Goal: Task Accomplishment & Management: Complete application form

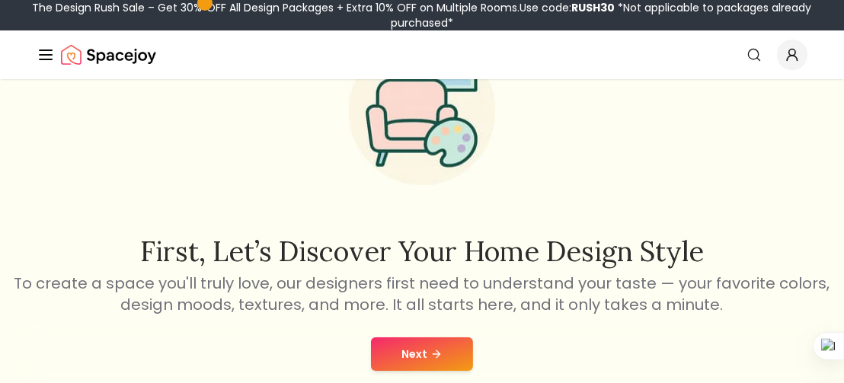
click at [412, 348] on button "Next" at bounding box center [422, 355] width 102 height 34
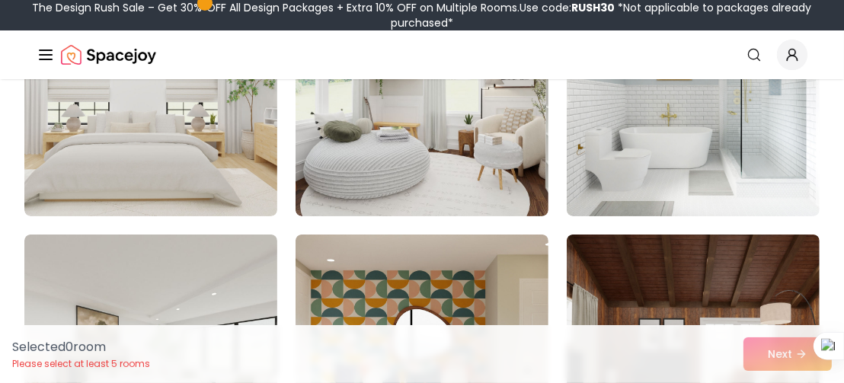
scroll to position [258, 0]
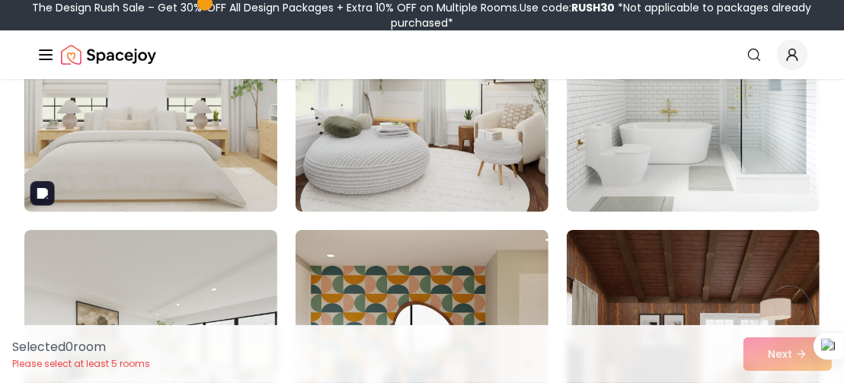
click at [218, 155] on img at bounding box center [151, 90] width 266 height 256
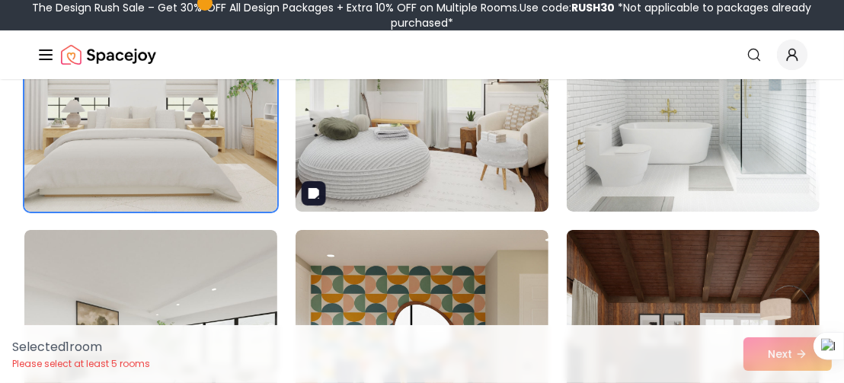
click at [418, 184] on img at bounding box center [423, 90] width 266 height 256
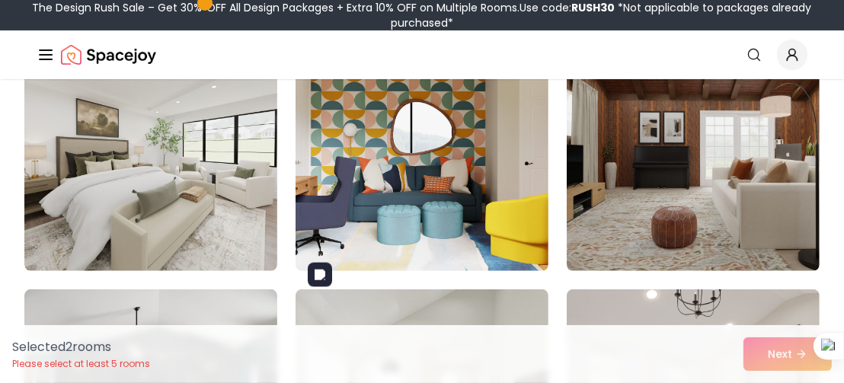
scroll to position [461, 0]
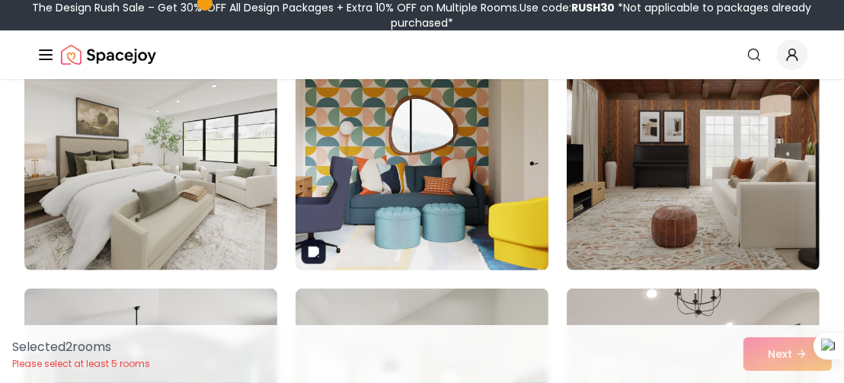
click at [451, 190] on img at bounding box center [423, 149] width 266 height 256
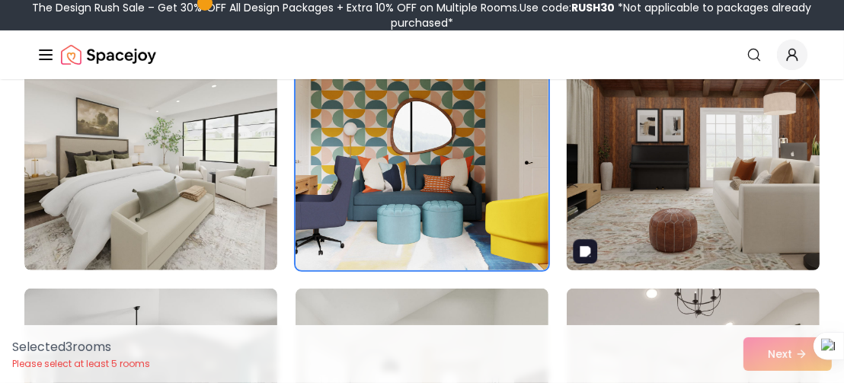
click at [628, 207] on img at bounding box center [694, 149] width 266 height 256
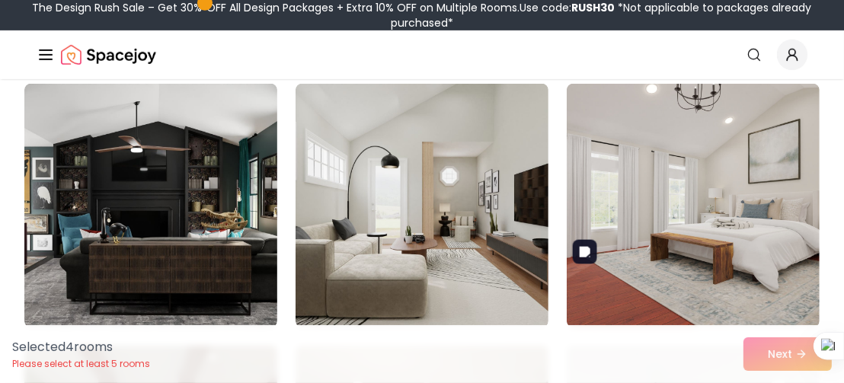
scroll to position [703, 0]
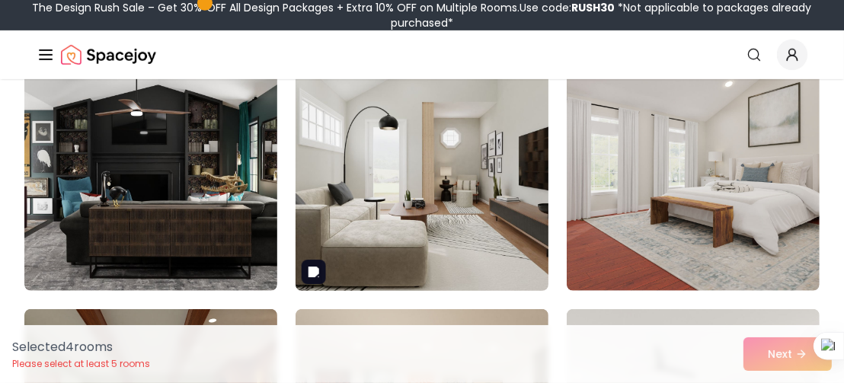
click at [397, 234] on img at bounding box center [423, 169] width 266 height 256
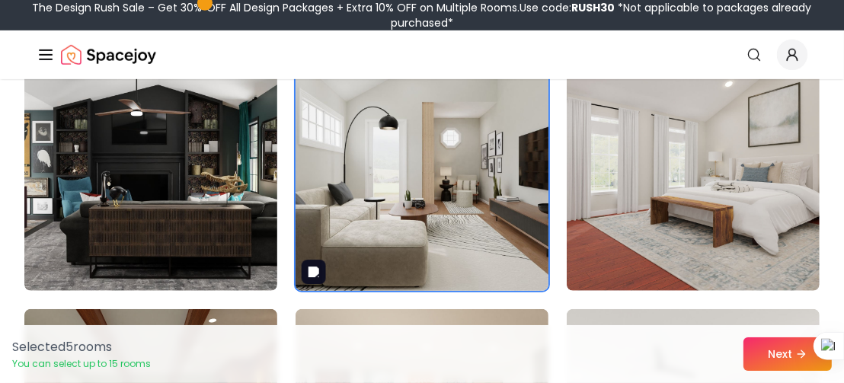
click at [415, 239] on img at bounding box center [423, 169] width 266 height 256
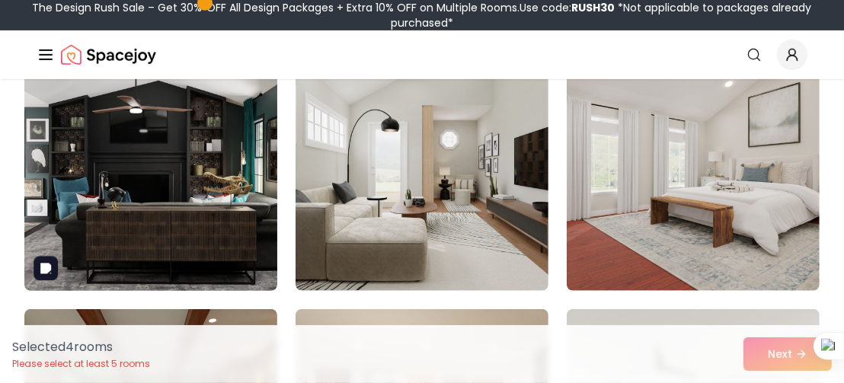
click at [169, 220] on img at bounding box center [151, 169] width 266 height 256
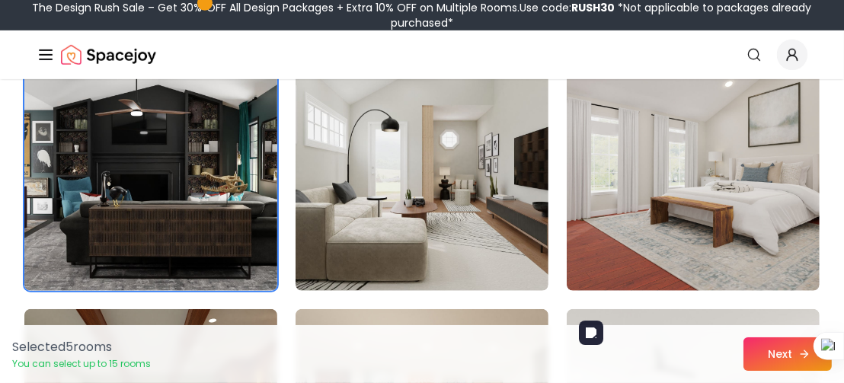
click at [769, 352] on button "Next" at bounding box center [788, 355] width 88 height 34
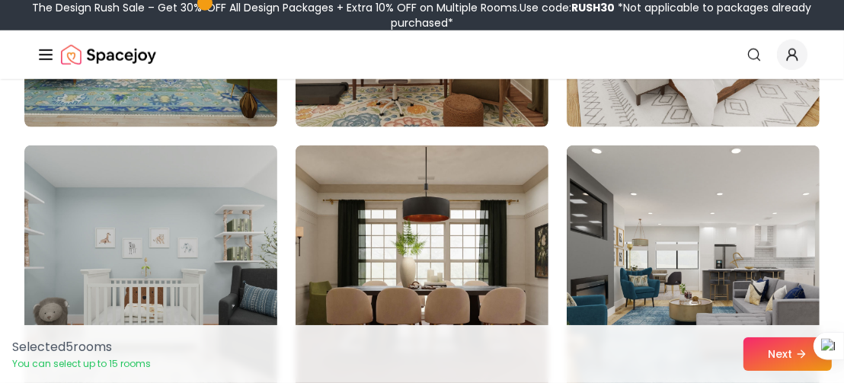
scroll to position [1328, 0]
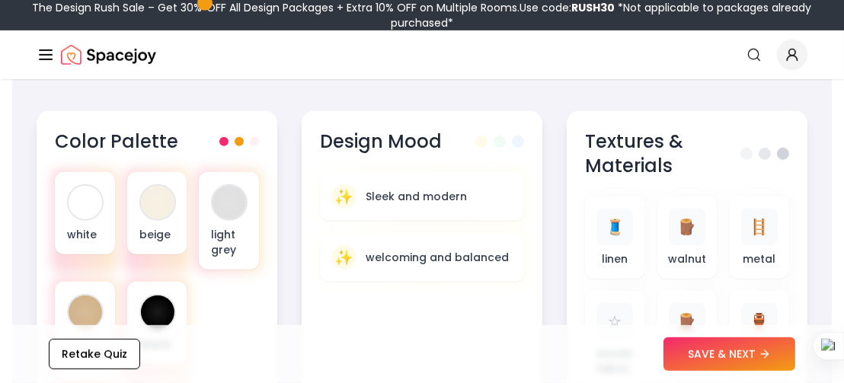
scroll to position [619, 0]
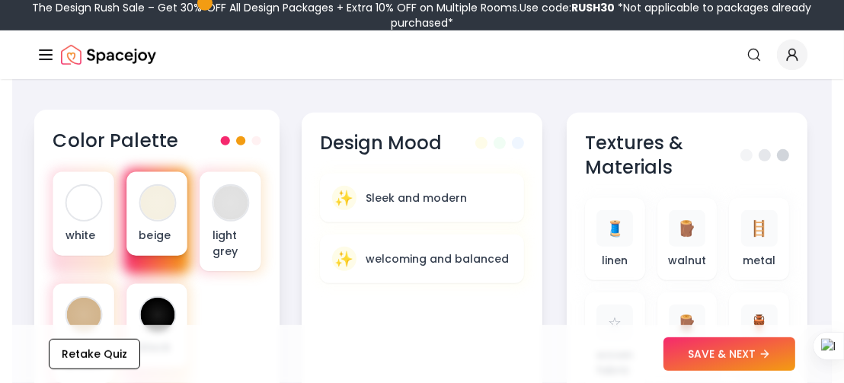
click at [180, 177] on div "beige" at bounding box center [157, 214] width 61 height 84
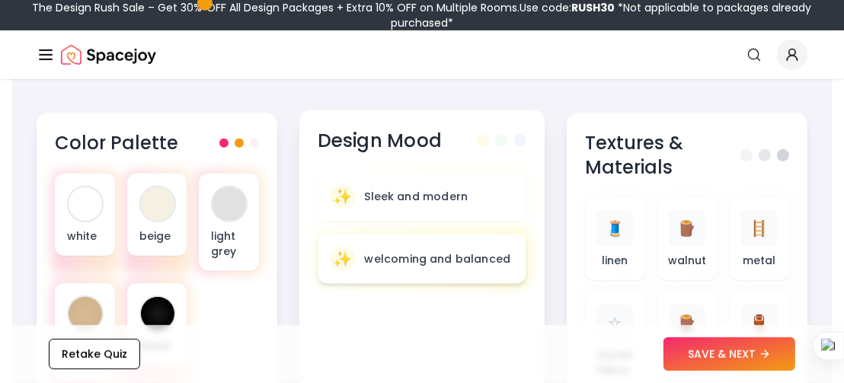
click at [383, 253] on p "welcoming and balanced" at bounding box center [438, 259] width 146 height 15
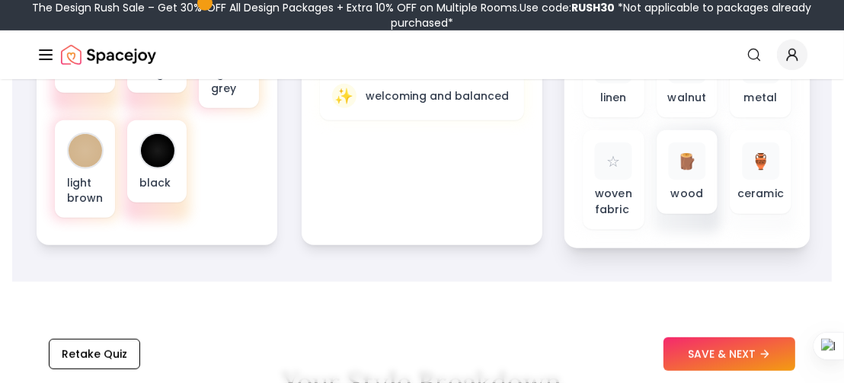
scroll to position [783, 0]
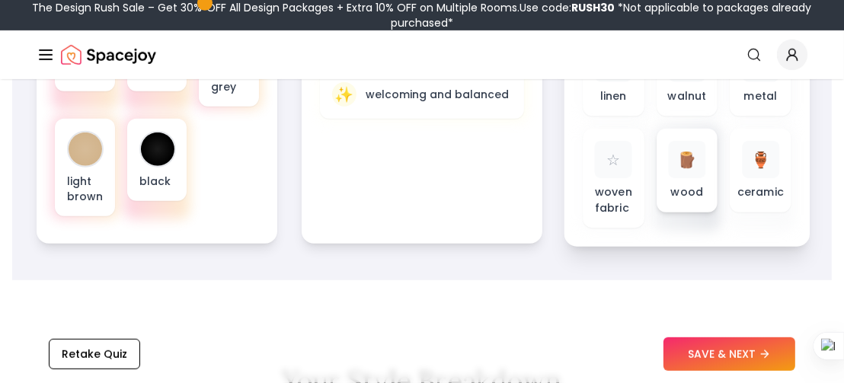
click at [706, 178] on div "🪵 wood" at bounding box center [687, 171] width 61 height 84
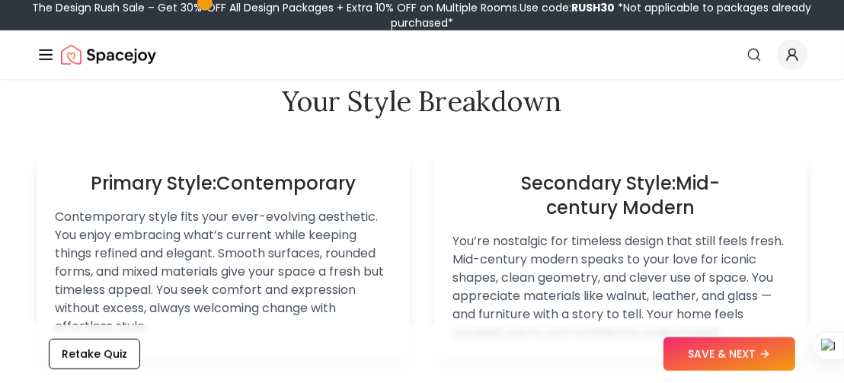
scroll to position [1052, 0]
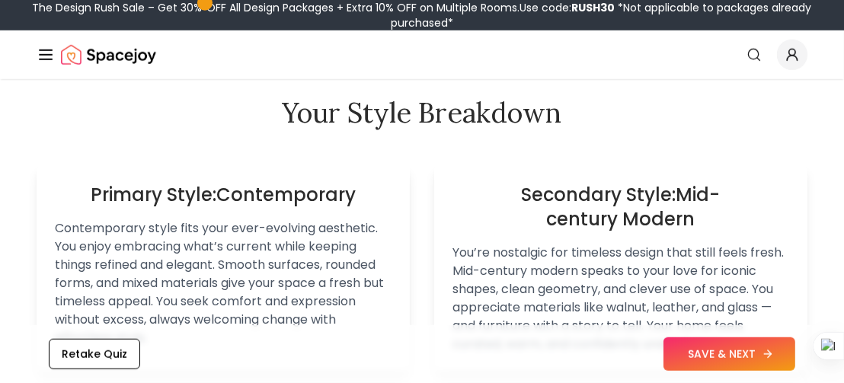
click at [716, 357] on button "SAVE & NEXT" at bounding box center [730, 355] width 132 height 34
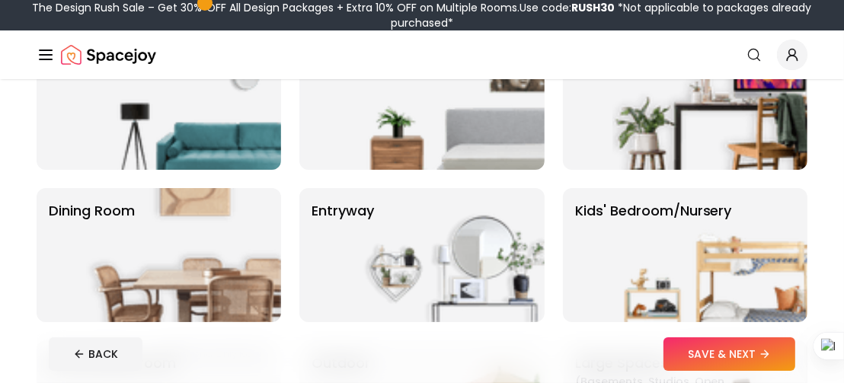
scroll to position [214, 0]
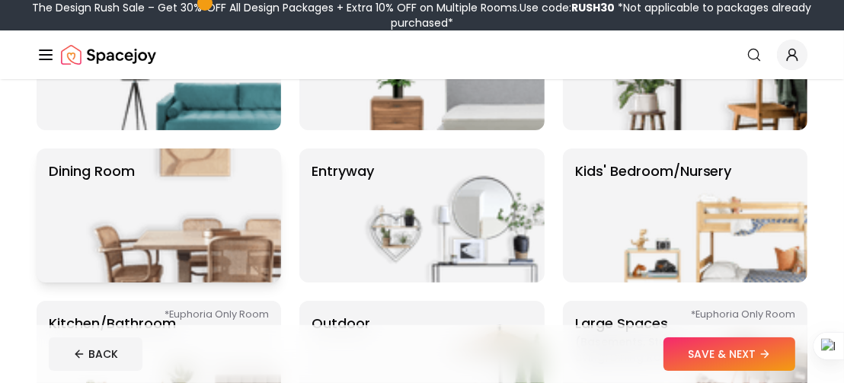
click at [193, 176] on img at bounding box center [183, 216] width 195 height 134
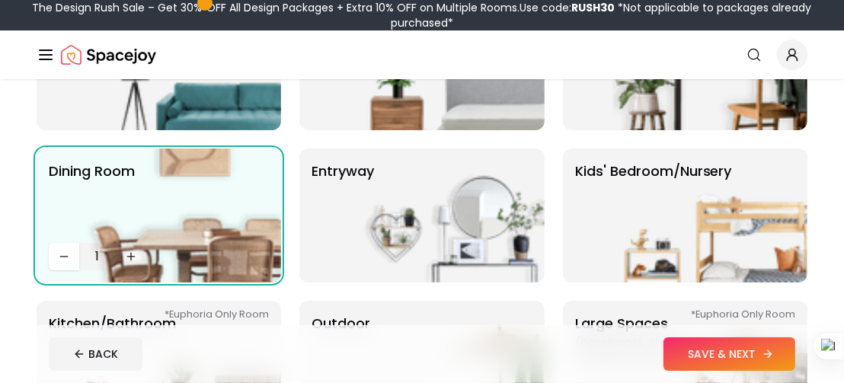
click at [697, 364] on button "SAVE & NEXT" at bounding box center [730, 355] width 132 height 34
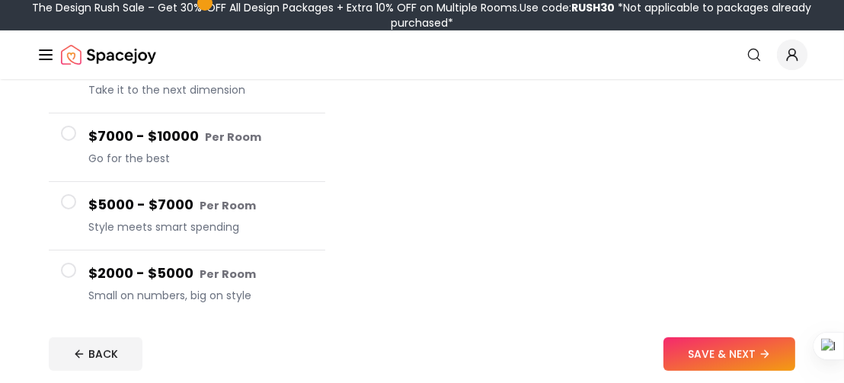
scroll to position [274, 0]
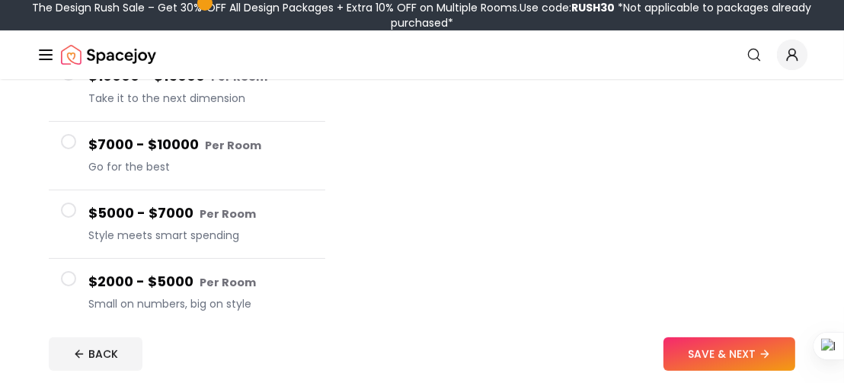
click at [178, 140] on h4 "$7000 - $10000 Per Room" at bounding box center [200, 145] width 225 height 22
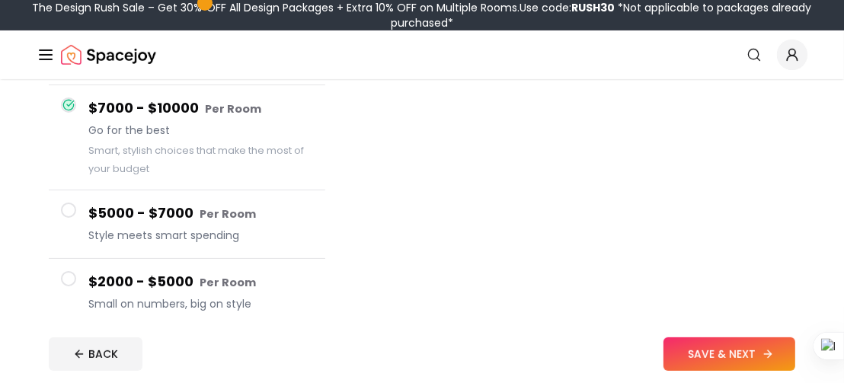
click at [735, 358] on button "SAVE & NEXT" at bounding box center [730, 355] width 132 height 34
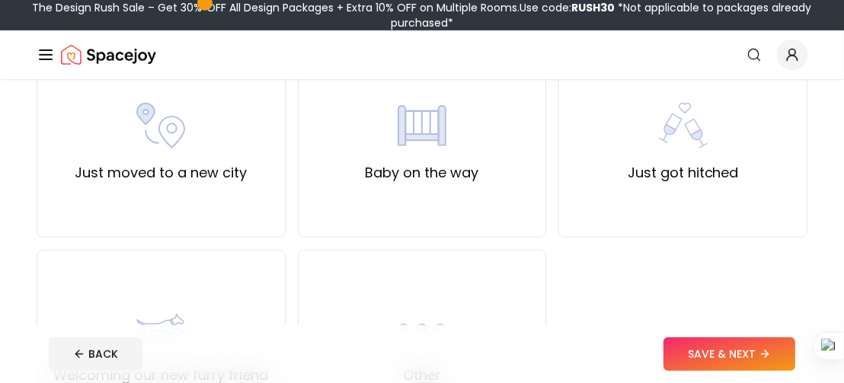
scroll to position [569, 0]
click at [215, 178] on label "Just moved to a new city" at bounding box center [161, 172] width 172 height 21
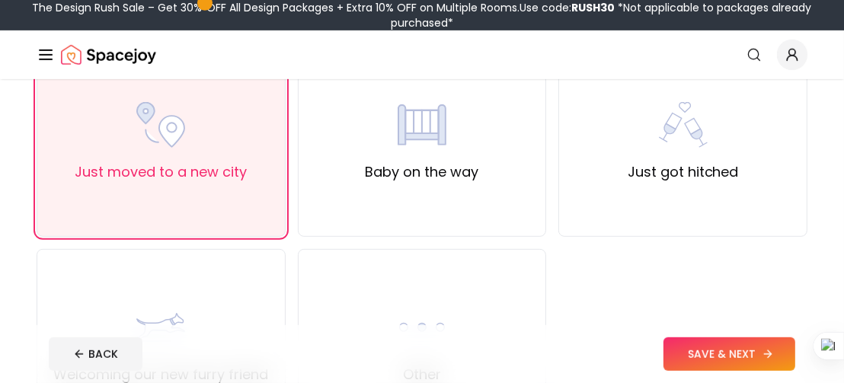
click at [674, 342] on button "SAVE & NEXT" at bounding box center [730, 355] width 132 height 34
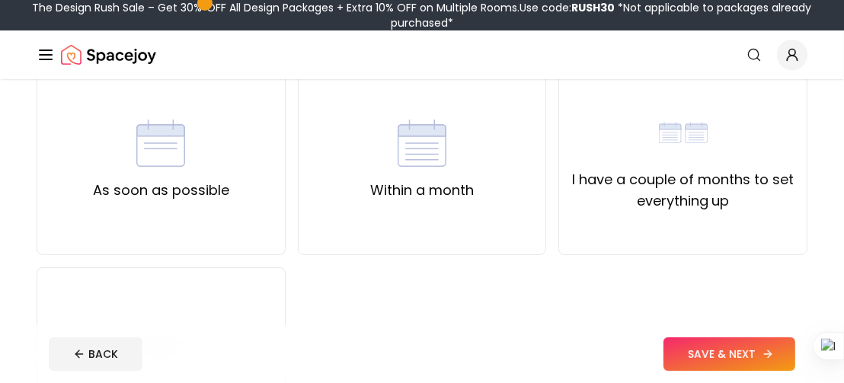
scroll to position [148, 0]
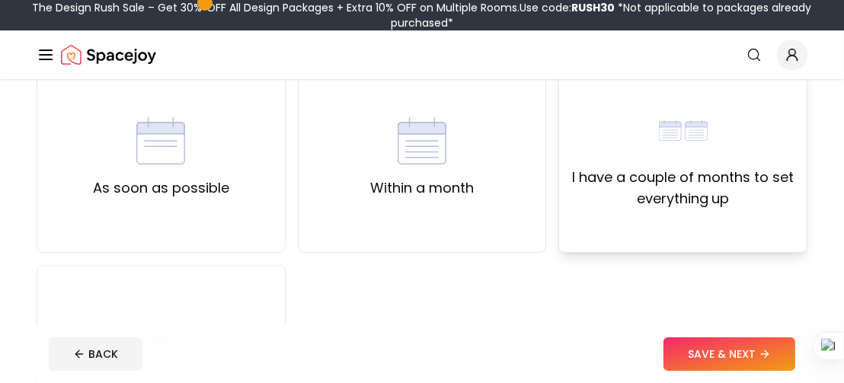
click at [659, 129] on img at bounding box center [683, 130] width 49 height 49
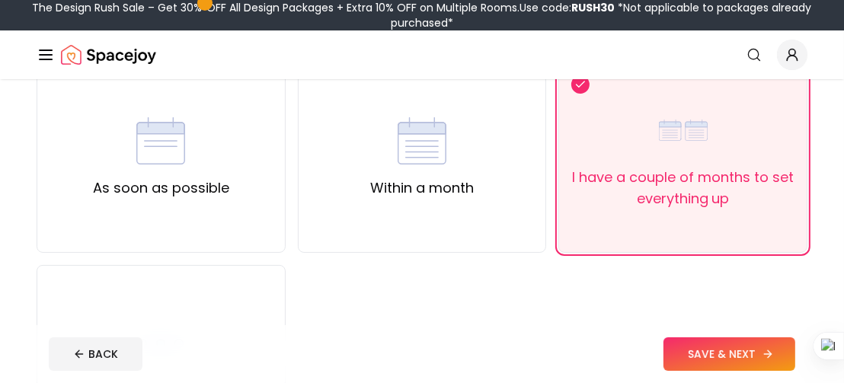
click at [723, 352] on button "SAVE & NEXT" at bounding box center [730, 355] width 132 height 34
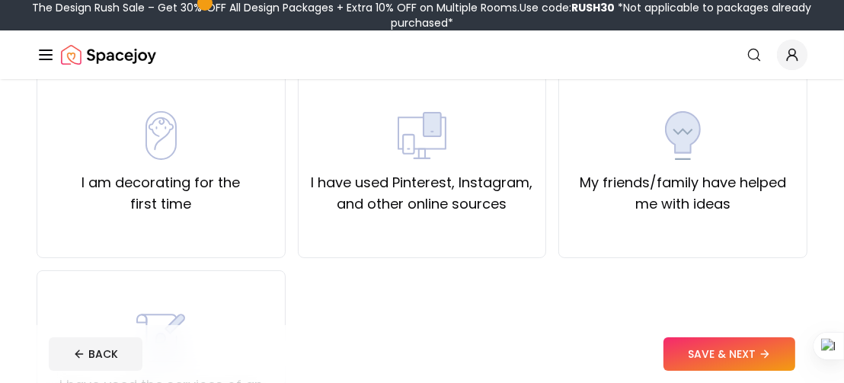
scroll to position [162, 0]
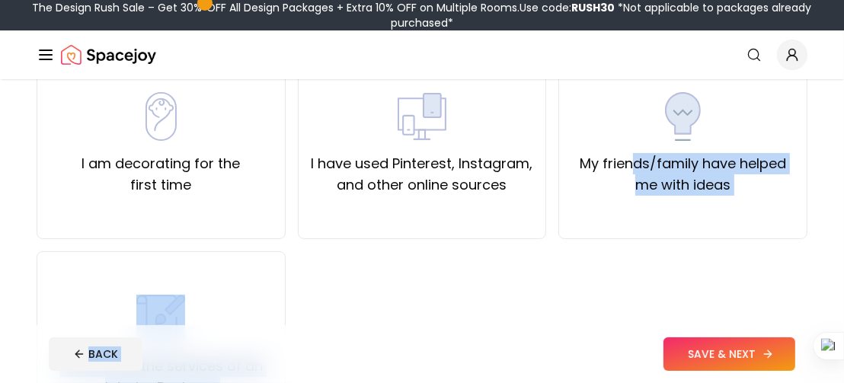
drag, startPoint x: 634, startPoint y: 164, endPoint x: 689, endPoint y: 342, distance: 186.6
click at [689, 342] on div "Have you decorated this room in the past? We'd love to know I am decorating for…" at bounding box center [422, 227] width 844 height 619
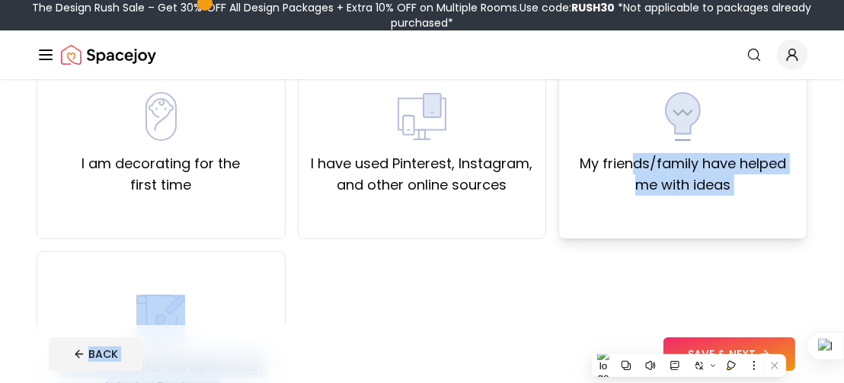
click at [713, 198] on div "My friends/family have helped me with ideas" at bounding box center [683, 144] width 249 height 191
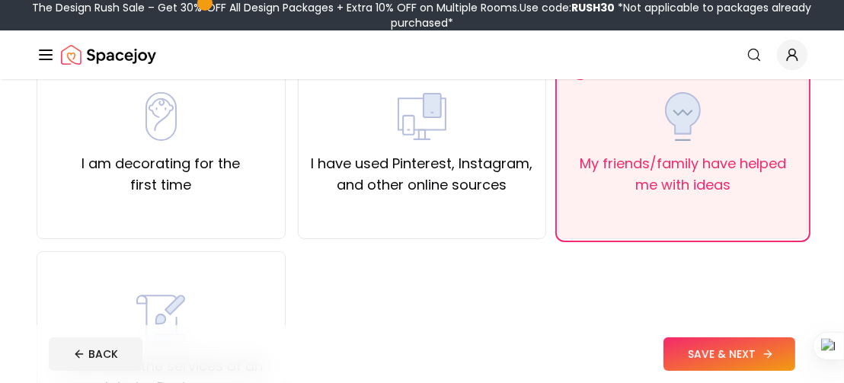
click at [697, 350] on button "SAVE & NEXT" at bounding box center [730, 355] width 132 height 34
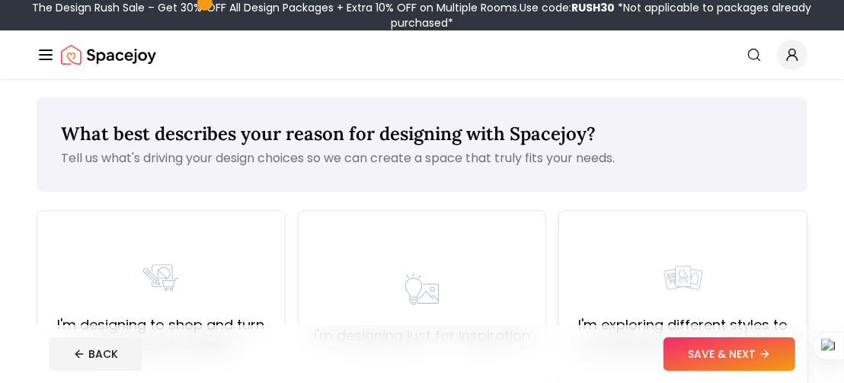
scroll to position [161, 0]
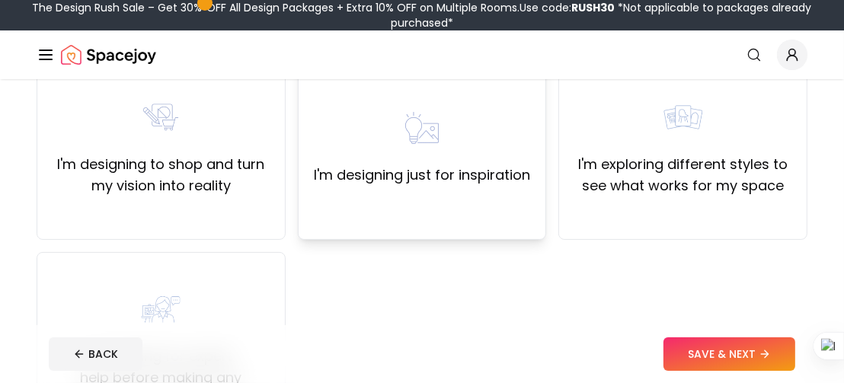
click at [484, 187] on div "I'm designing just for inspiration" at bounding box center [422, 145] width 249 height 191
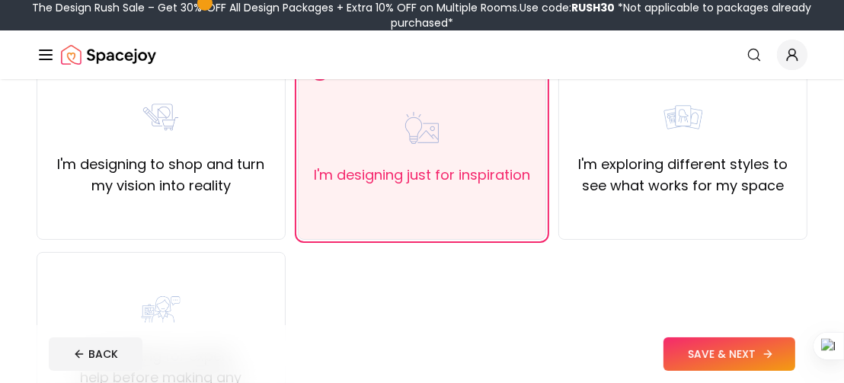
click at [723, 358] on button "SAVE & NEXT" at bounding box center [730, 355] width 132 height 34
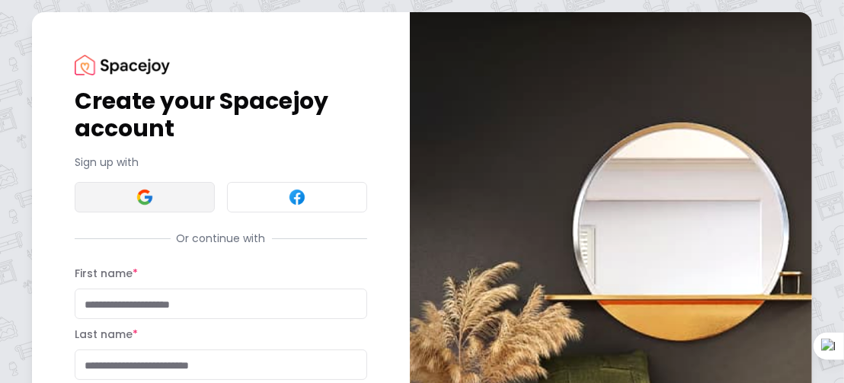
click at [171, 191] on button at bounding box center [145, 197] width 140 height 30
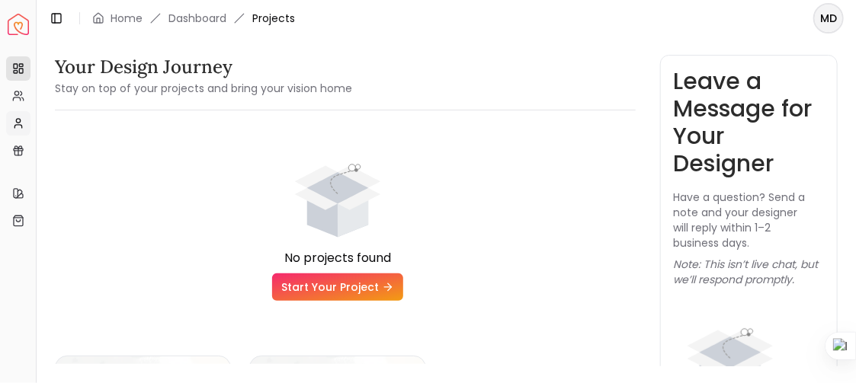
click at [19, 127] on icon at bounding box center [18, 123] width 12 height 12
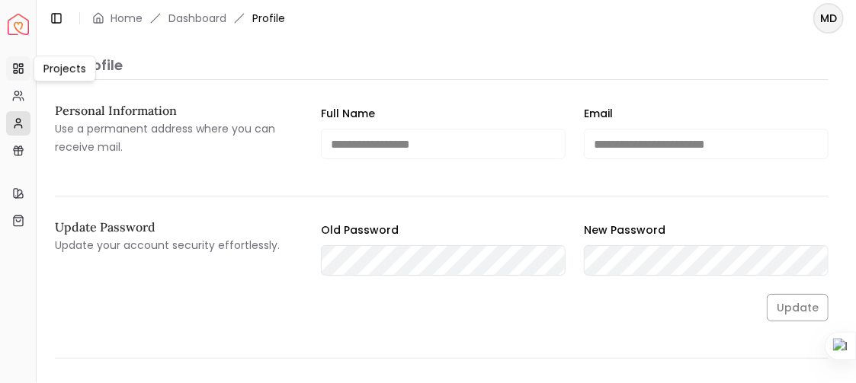
click at [12, 69] on icon at bounding box center [18, 68] width 12 height 12
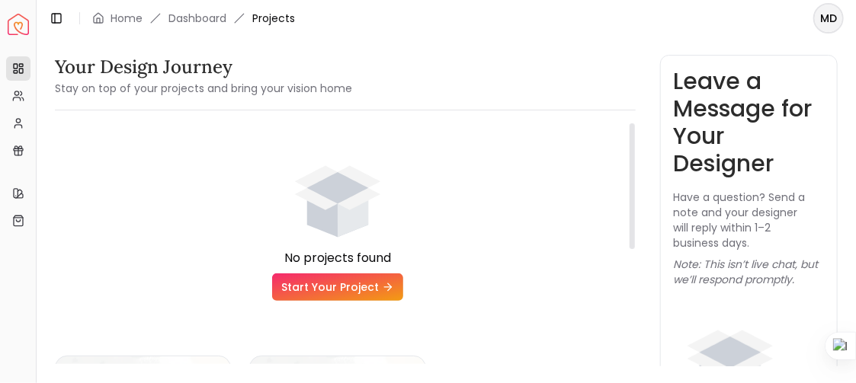
click at [313, 287] on link "Start Your Project" at bounding box center [337, 287] width 131 height 27
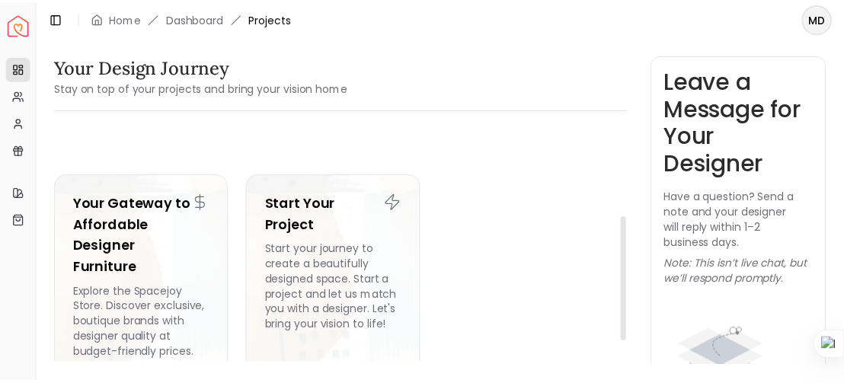
scroll to position [182, 0]
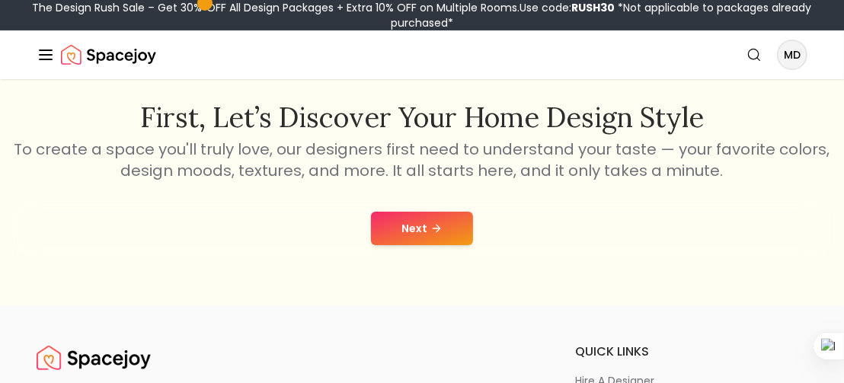
scroll to position [232, 0]
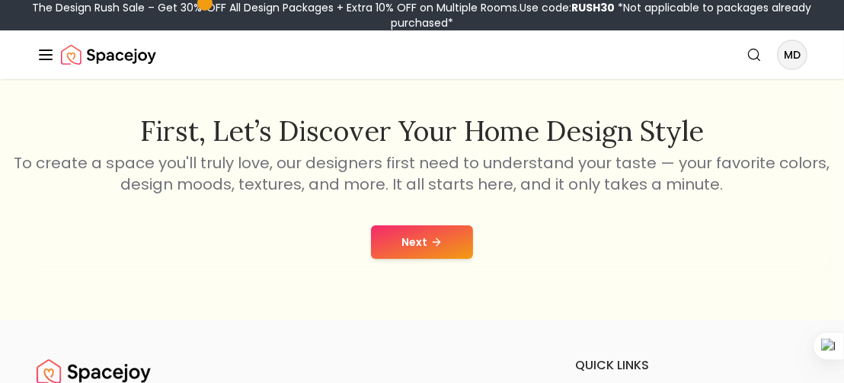
click at [418, 248] on button "Next" at bounding box center [422, 243] width 102 height 34
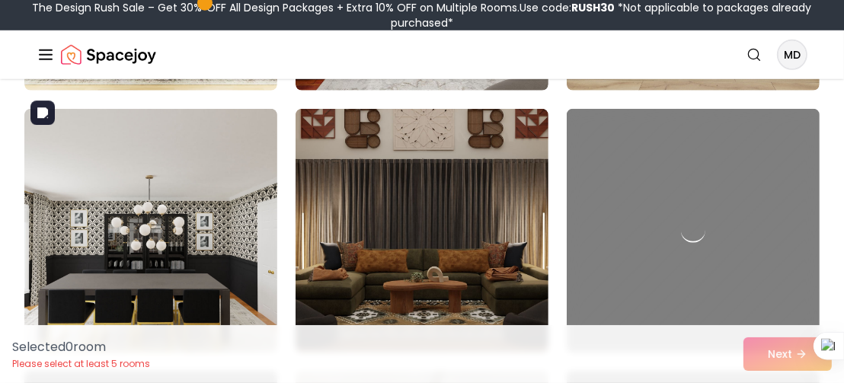
scroll to position [921, 0]
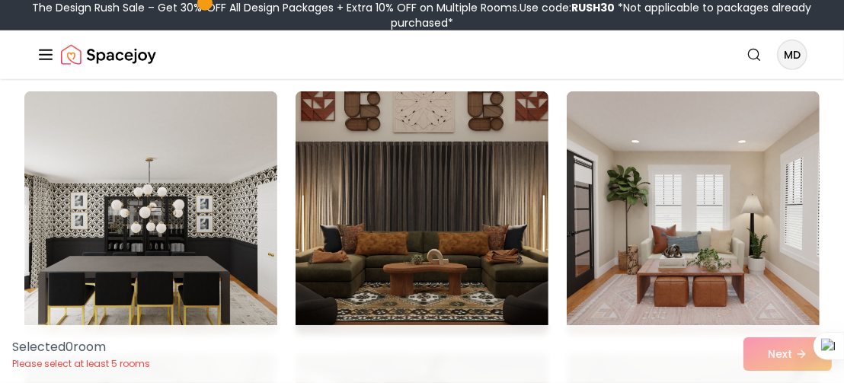
click at [40, 48] on icon "Global" at bounding box center [46, 55] width 18 height 18
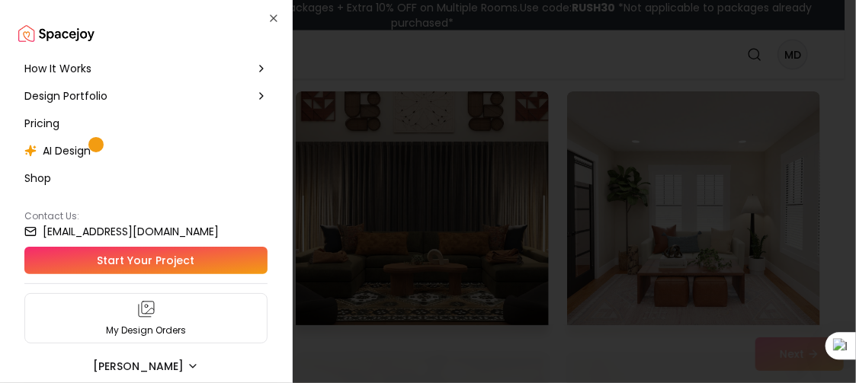
click at [72, 152] on span "AI Design" at bounding box center [67, 150] width 48 height 15
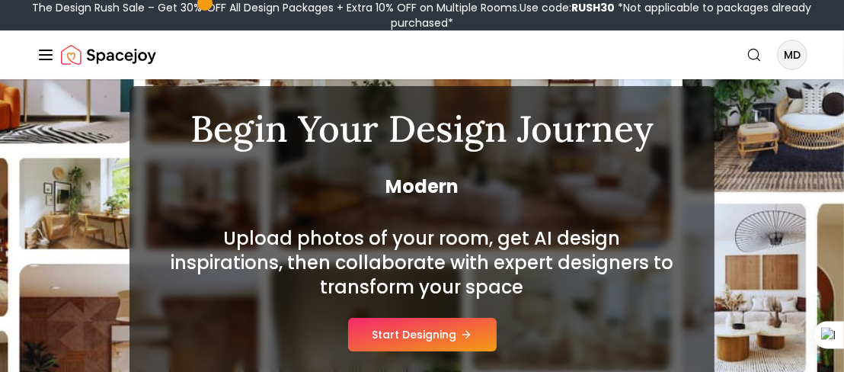
scroll to position [104, 0]
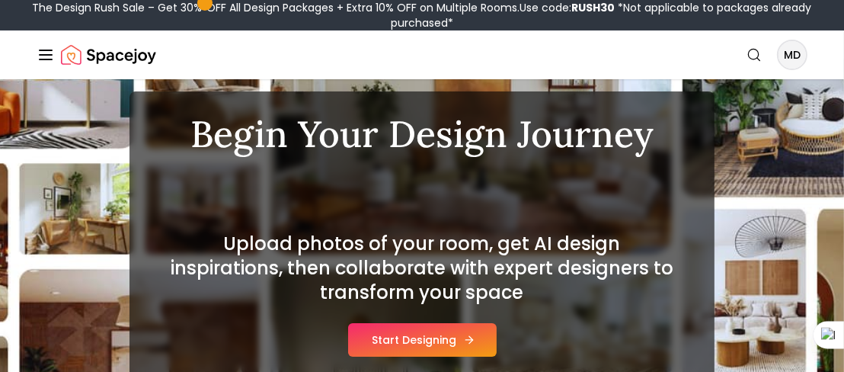
click at [431, 339] on button "Start Designing" at bounding box center [422, 340] width 149 height 34
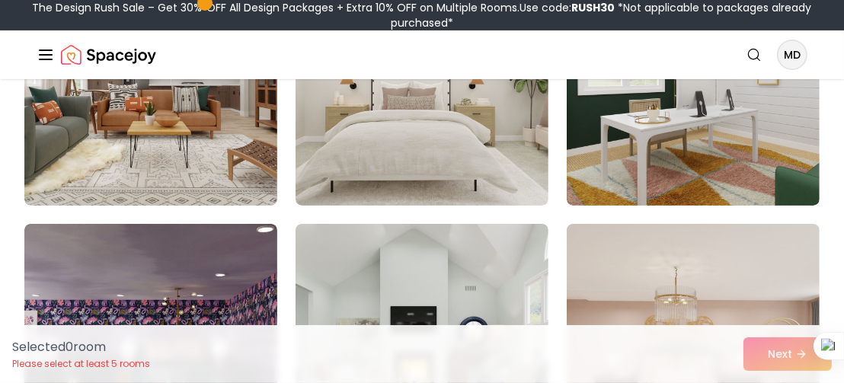
scroll to position [267, 0]
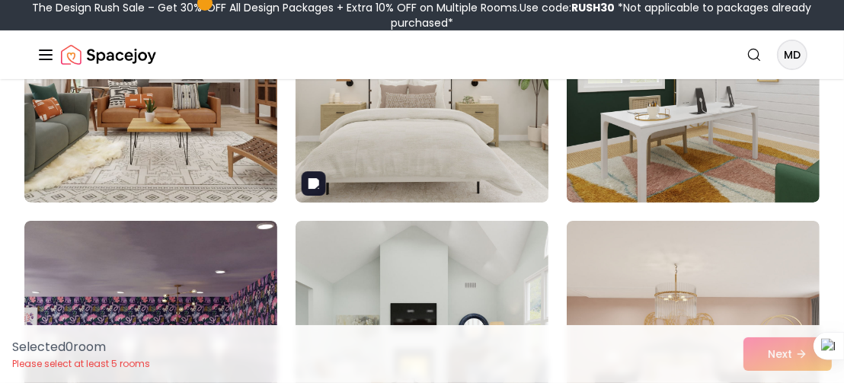
click at [415, 161] on img at bounding box center [423, 81] width 266 height 256
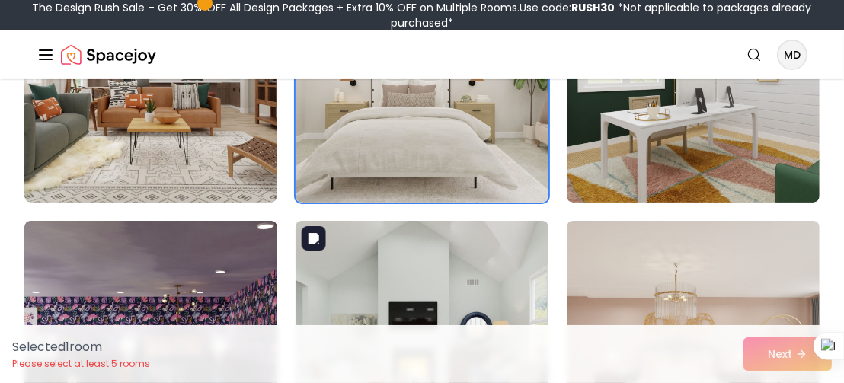
click at [400, 257] on img at bounding box center [423, 343] width 266 height 256
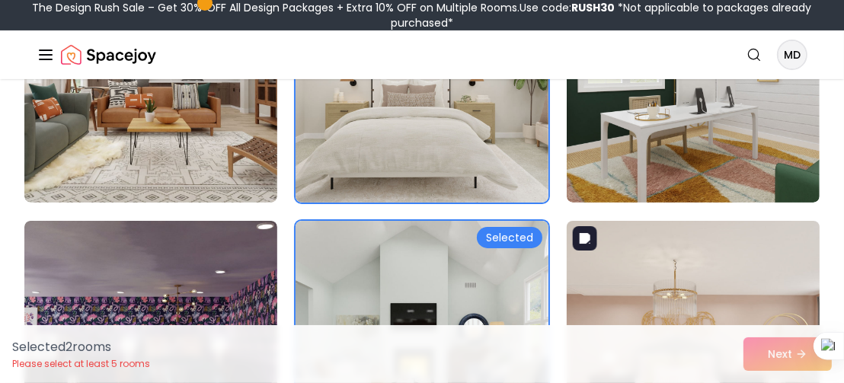
click at [610, 282] on img at bounding box center [694, 343] width 266 height 256
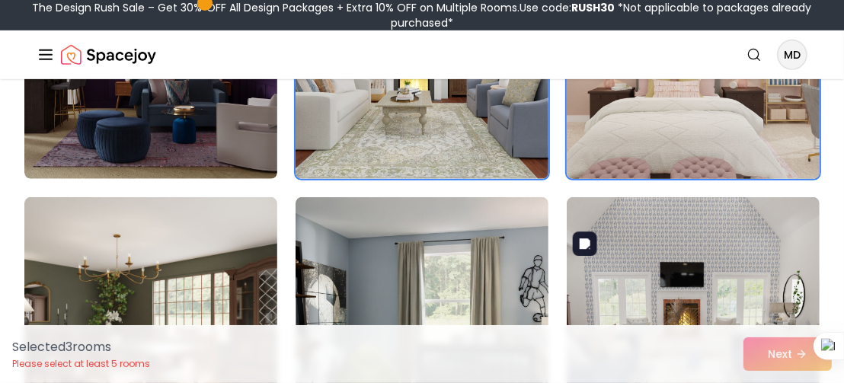
scroll to position [553, 0]
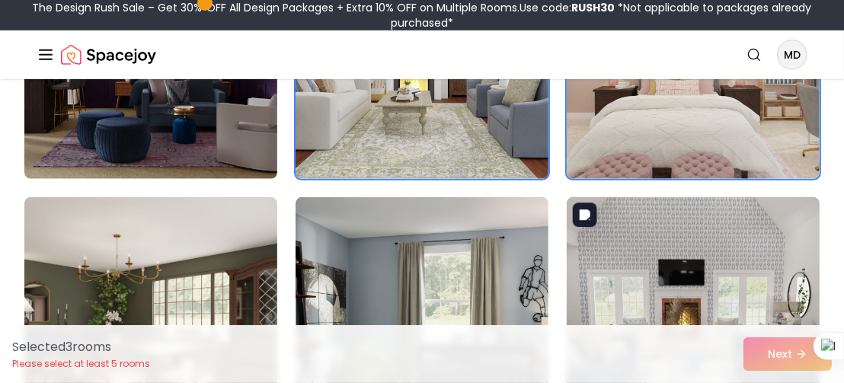
click at [655, 266] on img at bounding box center [694, 319] width 266 height 256
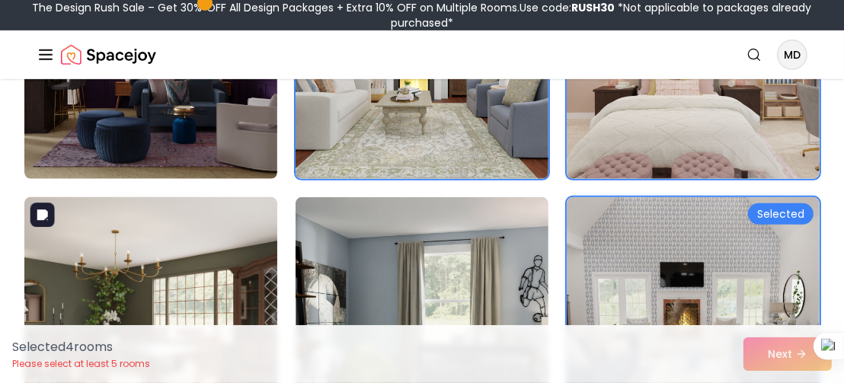
click at [232, 261] on img at bounding box center [151, 319] width 266 height 256
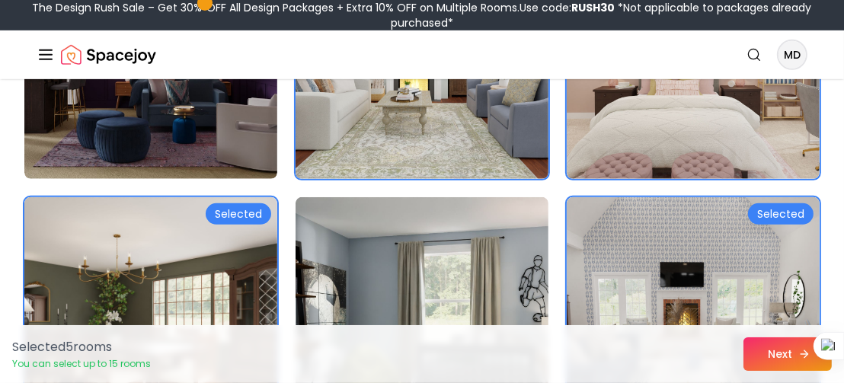
click at [767, 359] on button "Next" at bounding box center [788, 355] width 88 height 34
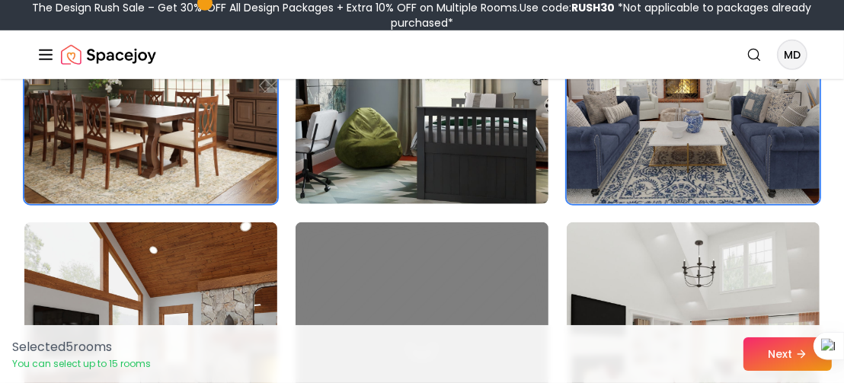
scroll to position [836, 0]
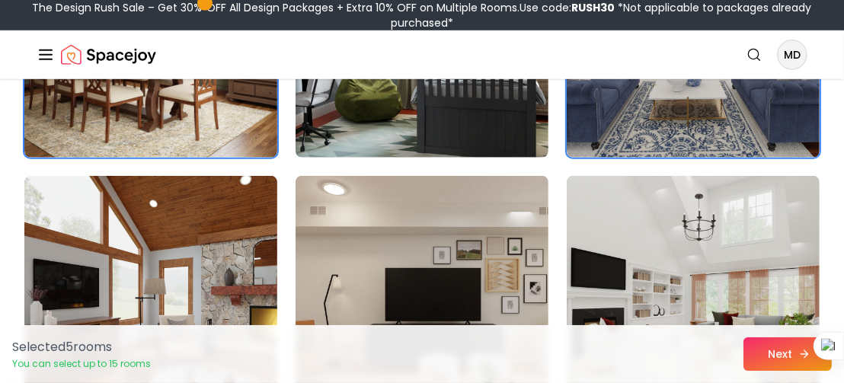
click at [773, 352] on button "Next" at bounding box center [788, 355] width 88 height 34
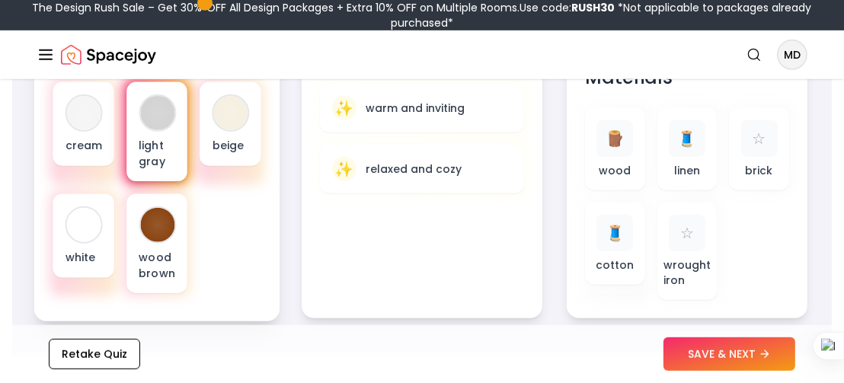
click at [172, 140] on p "light gray" at bounding box center [157, 153] width 37 height 31
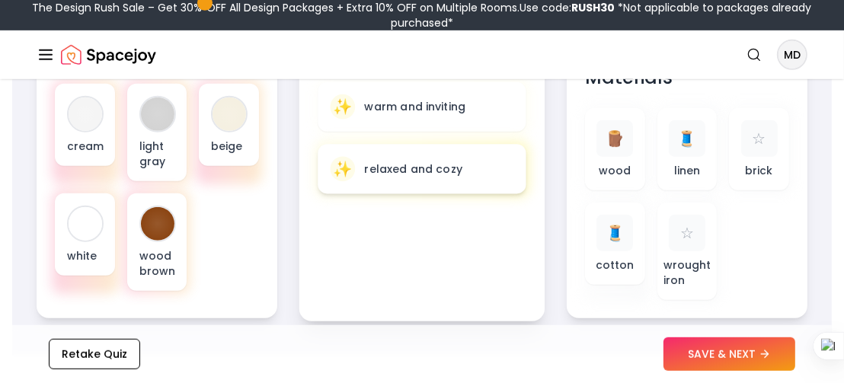
click at [402, 174] on p "relaxed and cozy" at bounding box center [414, 169] width 98 height 15
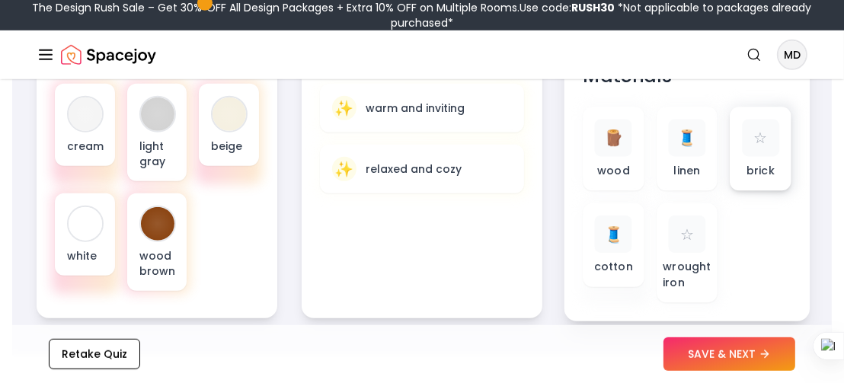
click at [767, 173] on p "brick" at bounding box center [761, 170] width 28 height 15
click at [705, 358] on button "SAVE & NEXT" at bounding box center [730, 355] width 132 height 34
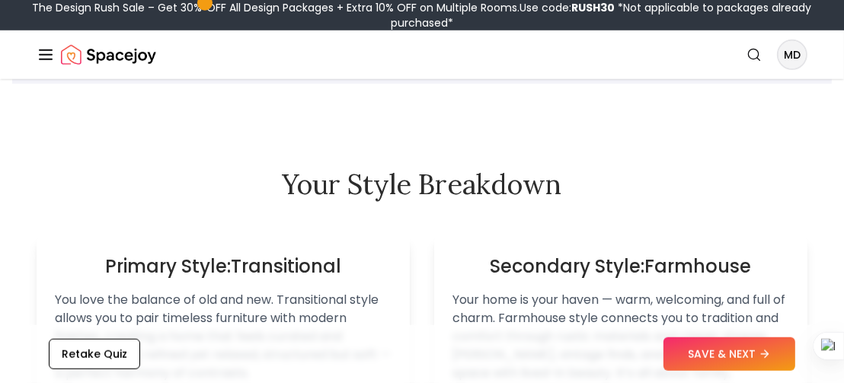
scroll to position [1230, 0]
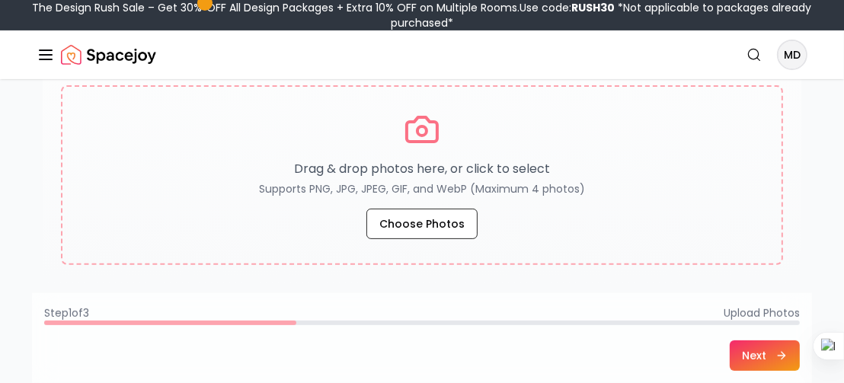
scroll to position [316, 0]
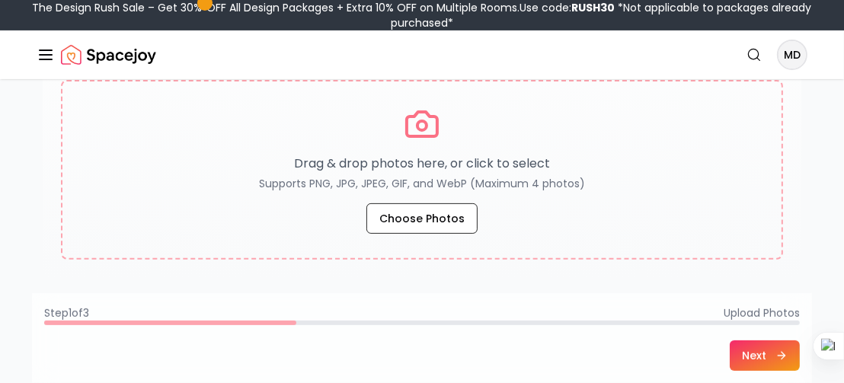
click at [752, 354] on button "Next" at bounding box center [765, 356] width 70 height 30
